Goal: Information Seeking & Learning: Find contact information

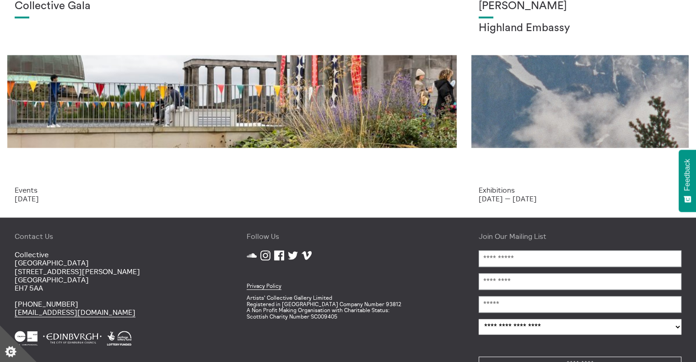
scroll to position [852, 0]
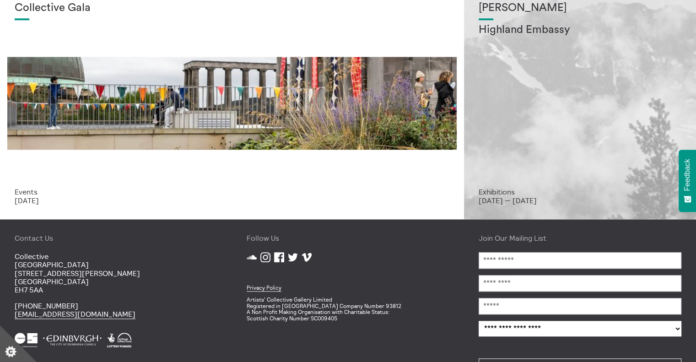
click at [522, 158] on div "Shen Xin Highland Embassy" at bounding box center [580, 95] width 203 height 186
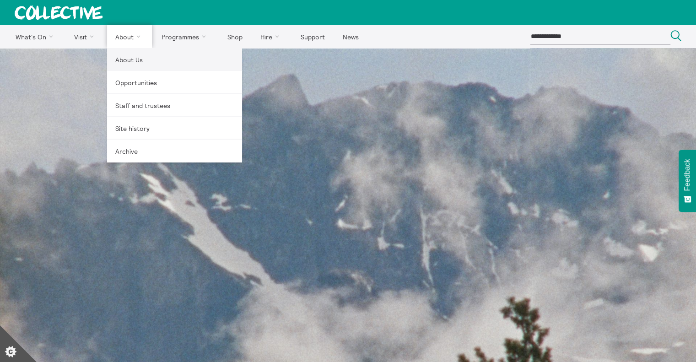
click at [125, 58] on link "About Us" at bounding box center [174, 59] width 135 height 23
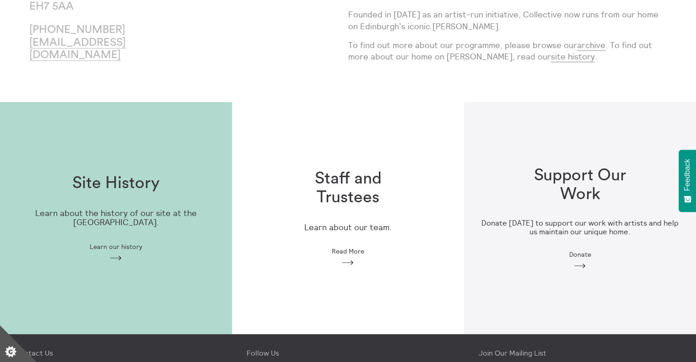
scroll to position [164, 0]
click at [351, 186] on h1 "Staff and Trustees" at bounding box center [347, 188] width 117 height 38
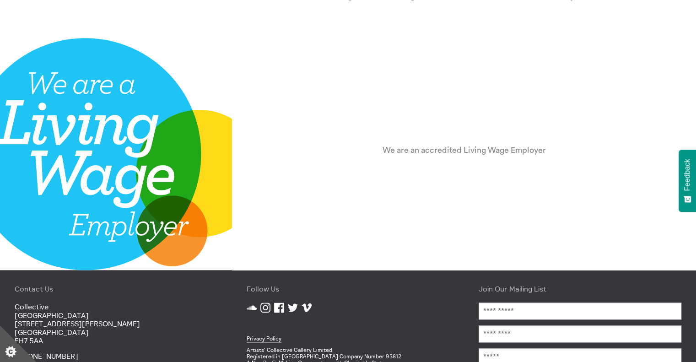
scroll to position [1190, 0]
